Goal: Information Seeking & Learning: Learn about a topic

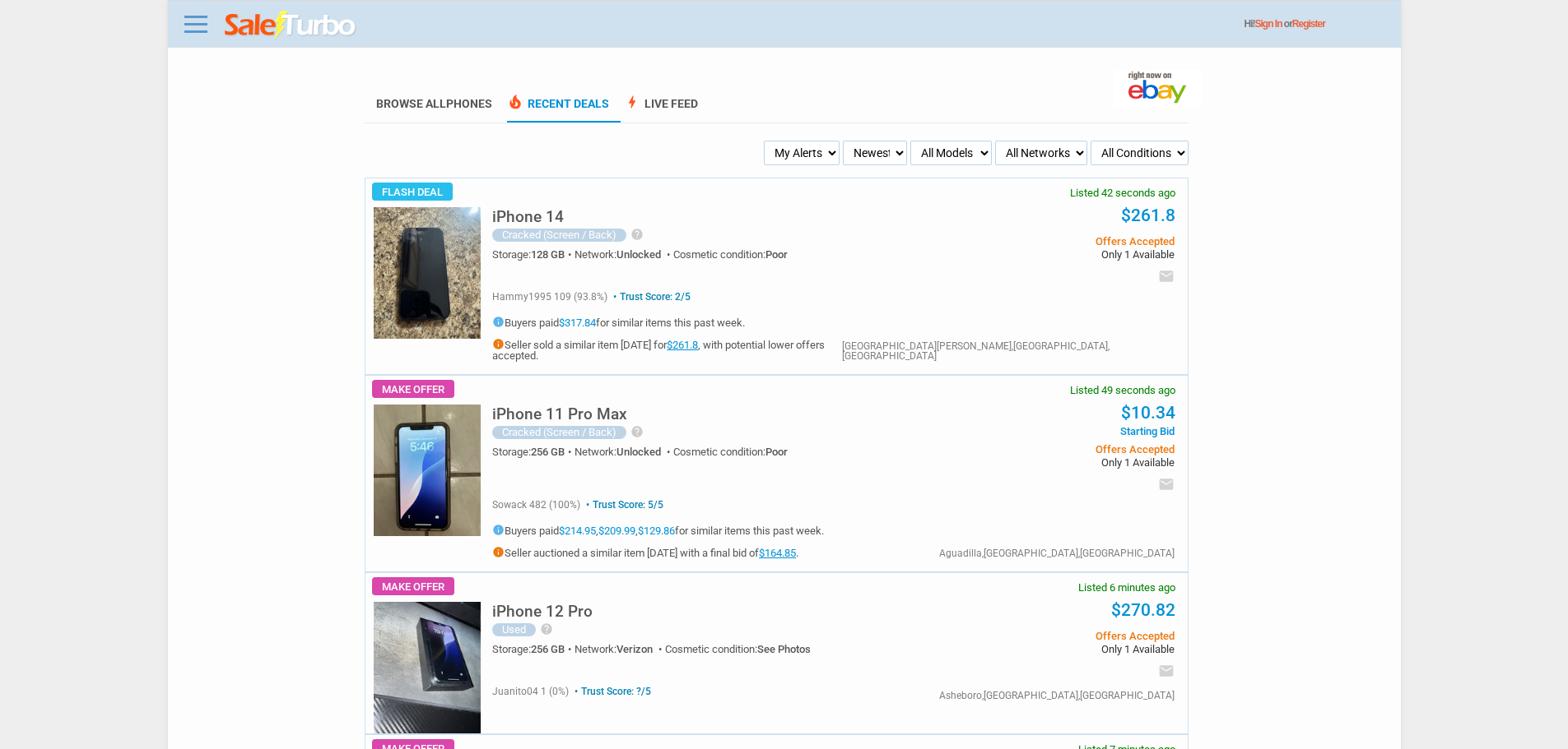
click at [803, 155] on select "My Alerts All Deals BIN Only w/ Offers Only" at bounding box center [802, 152] width 76 height 24
select select "all_deals"
click at [765, 141] on select "My Alerts All Deals BIN Only w/ Offers Only" at bounding box center [802, 152] width 76 height 24
click at [808, 154] on select "My Alerts All Deals BIN Only w/ Offers Only" at bounding box center [791, 152] width 74 height 24
select select "flash_bin"
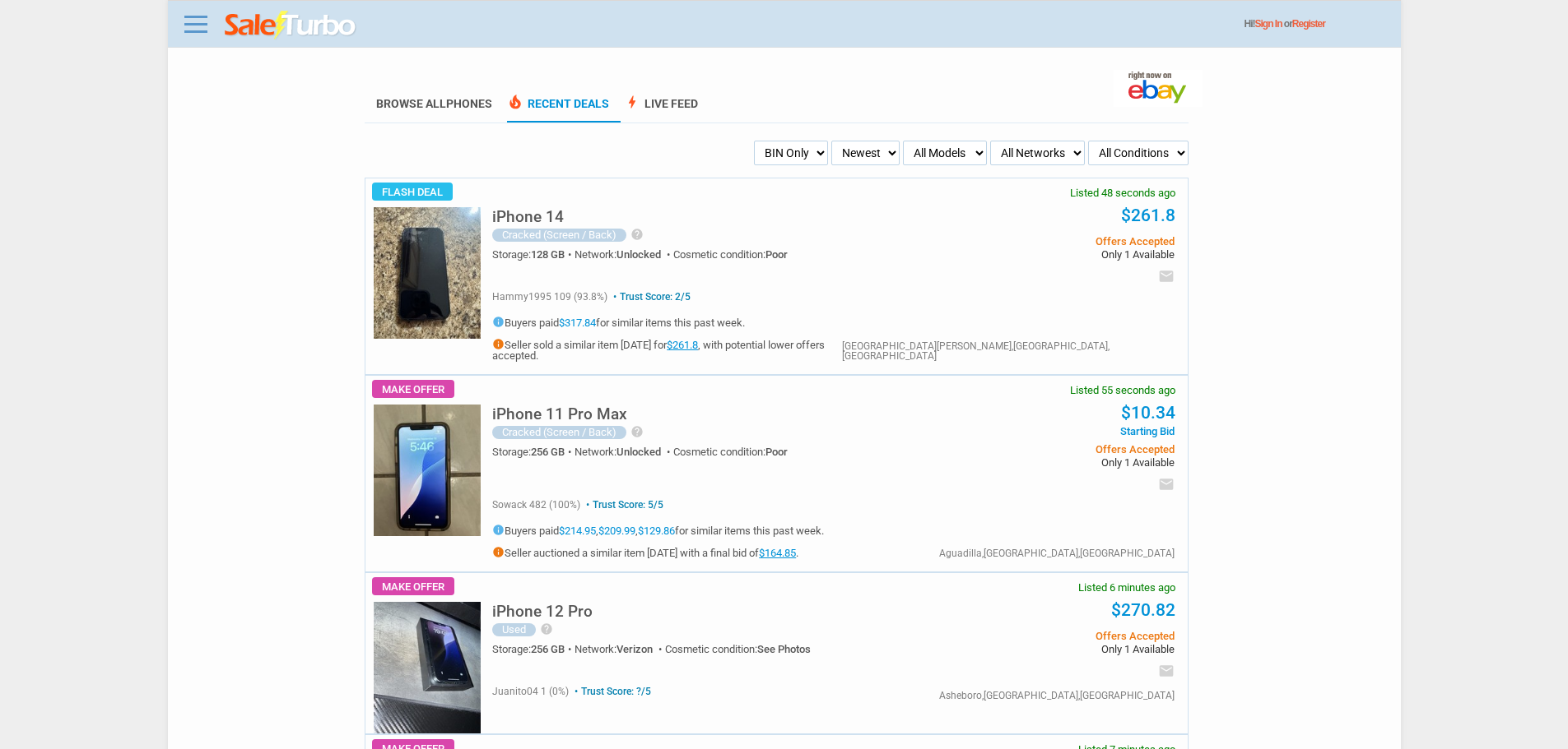
click at [755, 141] on select "My Alerts All Deals BIN Only w/ Offers Only" at bounding box center [791, 152] width 74 height 24
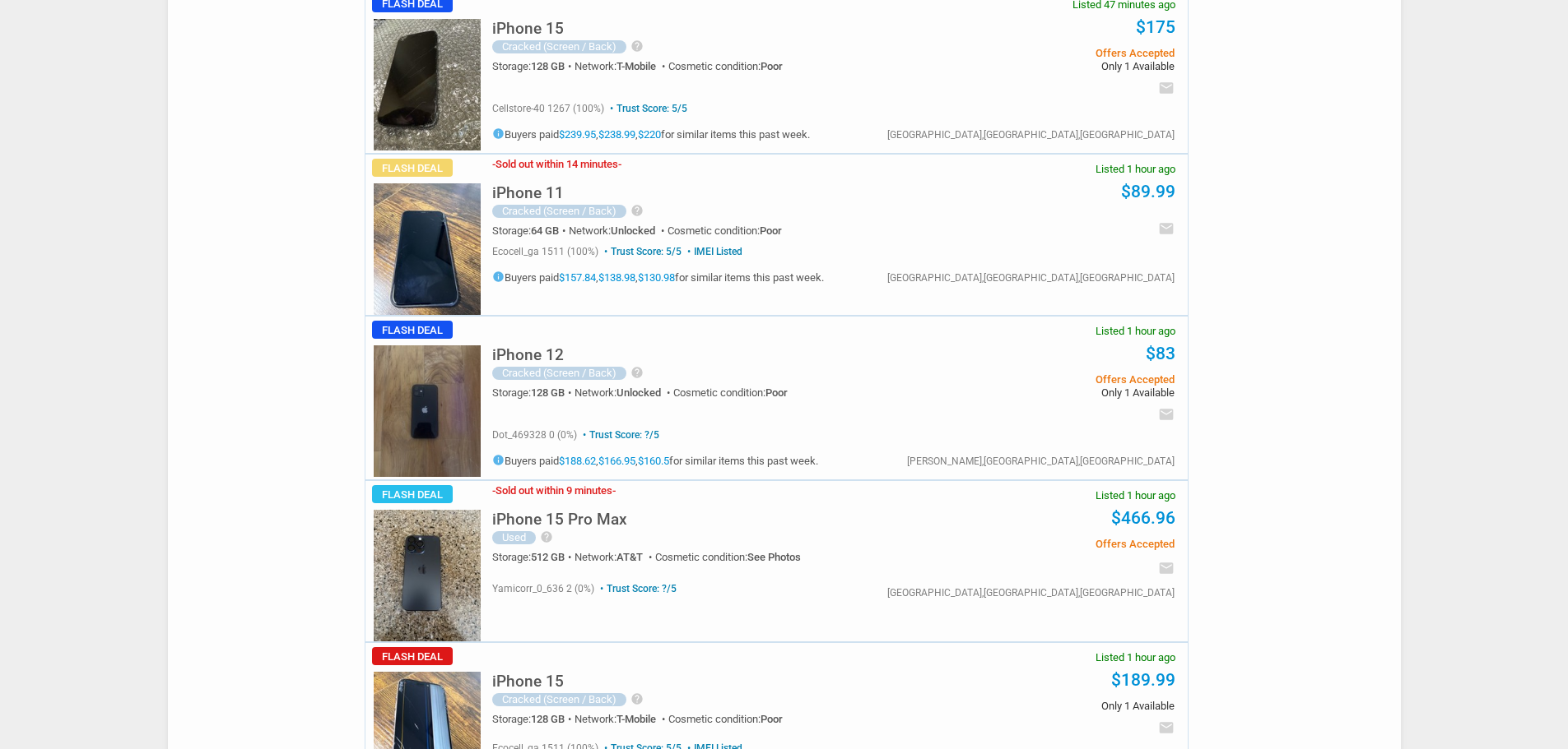
scroll to position [1070, 0]
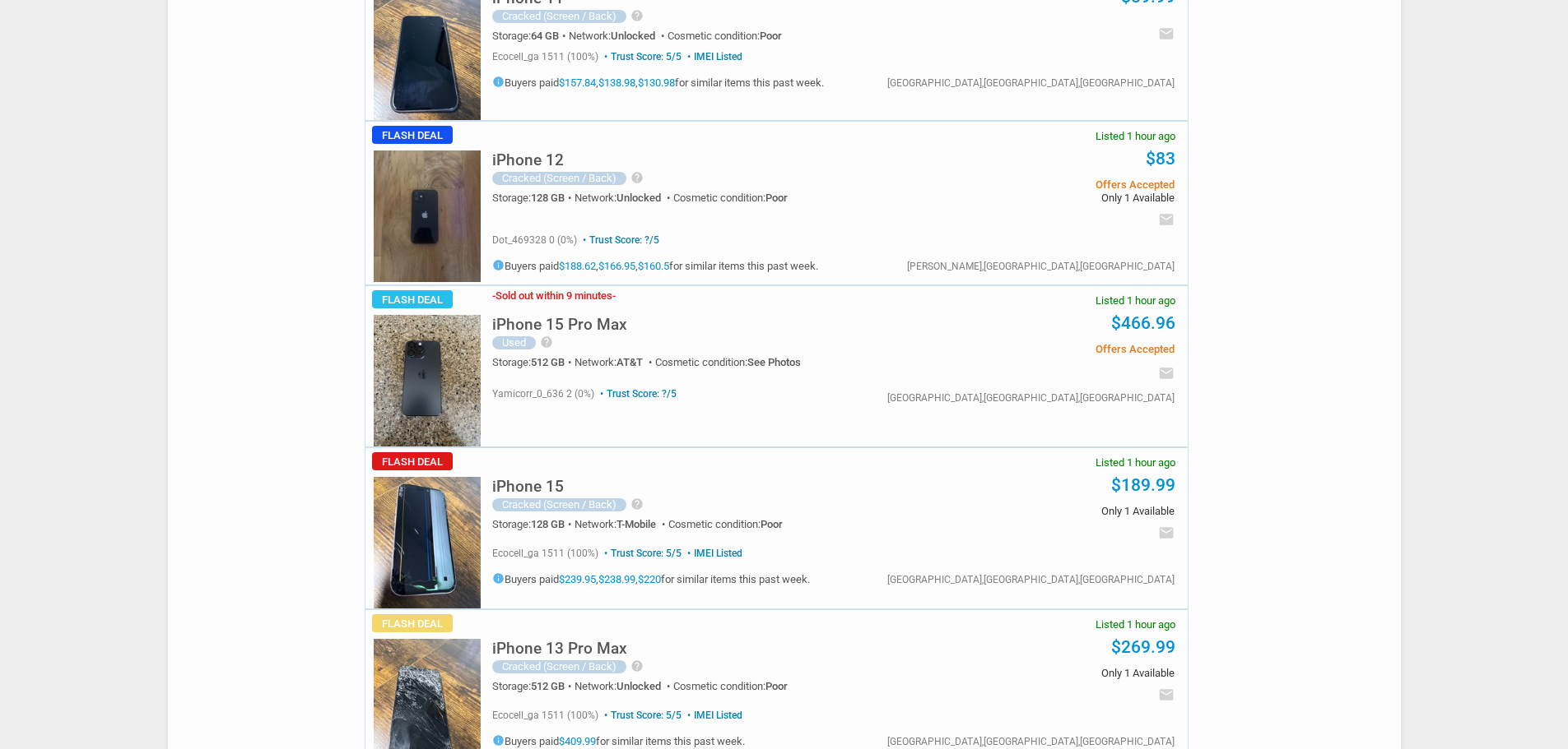
click at [581, 316] on h5 "iPhone 15 Pro Max" at bounding box center [559, 324] width 135 height 16
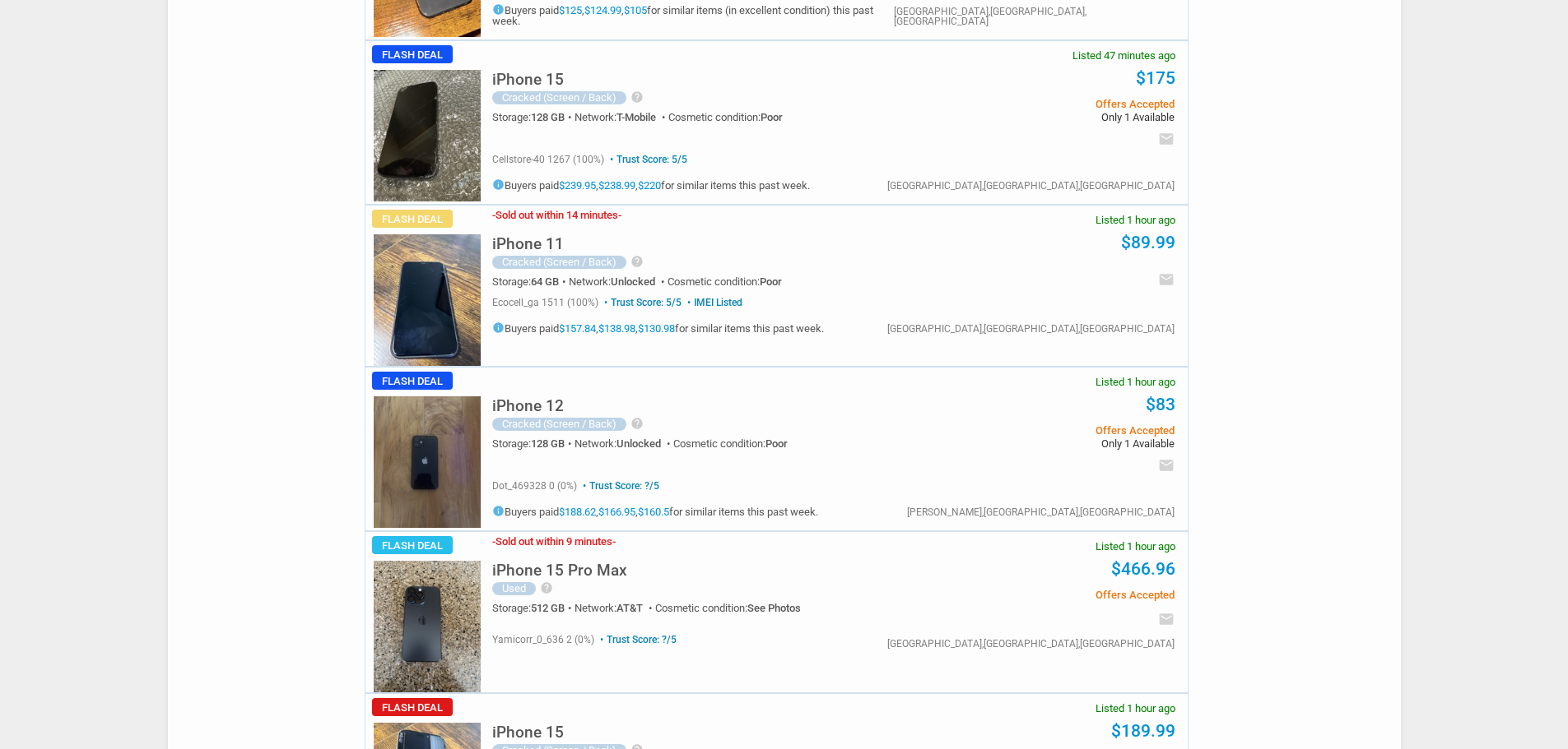
scroll to position [822, 0]
click at [440, 298] on img at bounding box center [427, 301] width 107 height 131
